Goal: Task Accomplishment & Management: Use online tool/utility

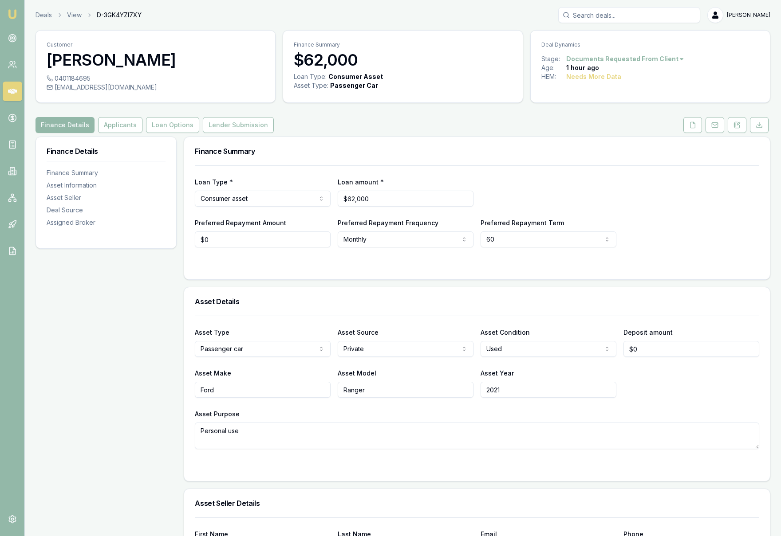
select select "60"
select select "PRIVATE"
select select "USED"
select select "VIC"
select select "REPEAT_CLIENT"
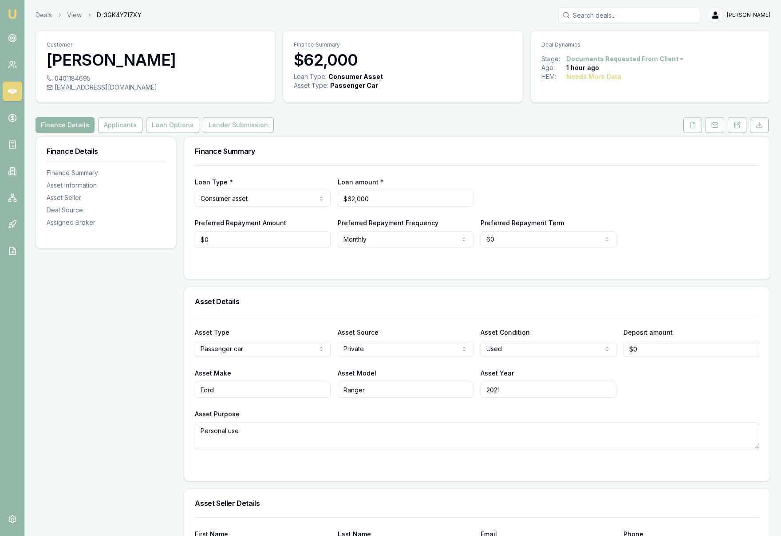
click at [13, 13] on img at bounding box center [12, 14] width 11 height 11
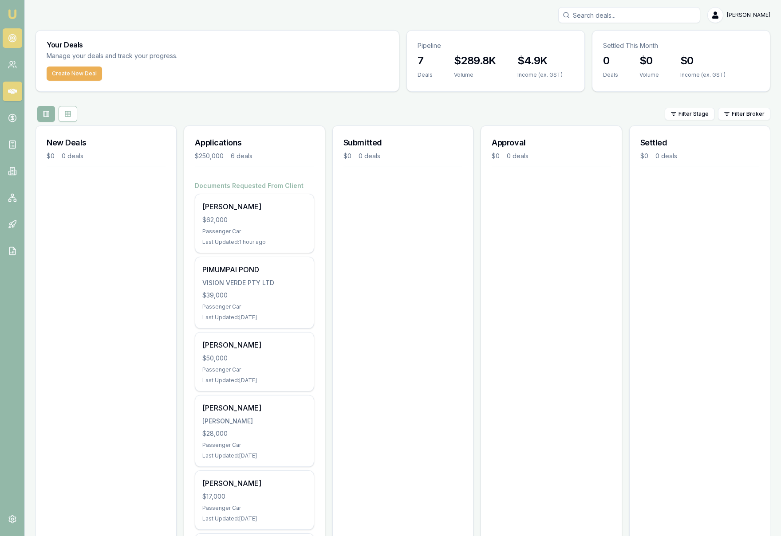
click at [16, 43] on link at bounding box center [13, 38] width 20 height 20
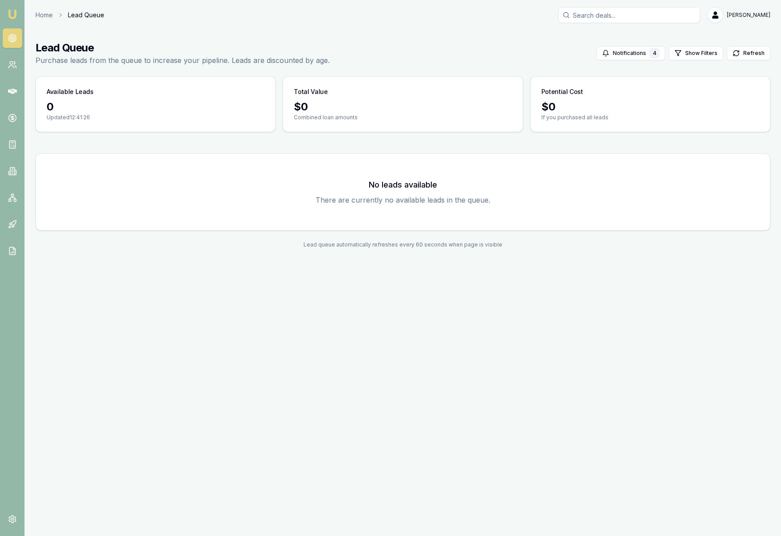
click at [10, 14] on img at bounding box center [12, 14] width 11 height 11
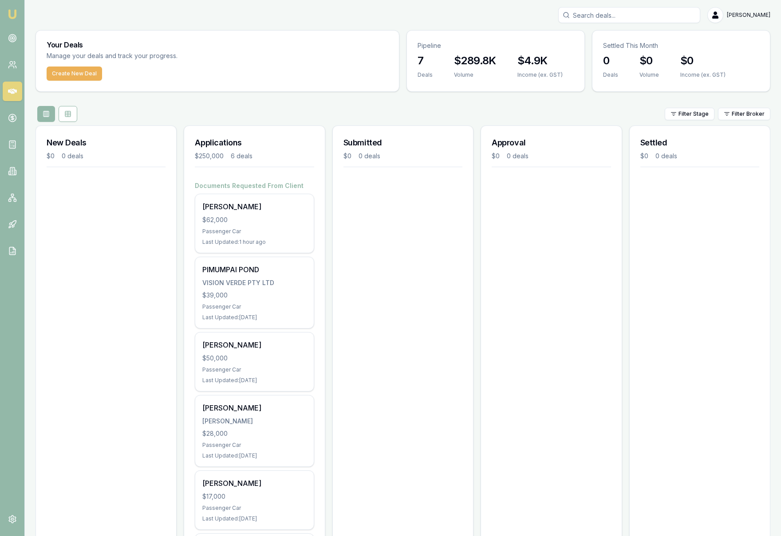
click at [114, 275] on div "New Deals $0 0 deals" at bounding box center [105, 375] width 141 height 498
